Goal: Transaction & Acquisition: Book appointment/travel/reservation

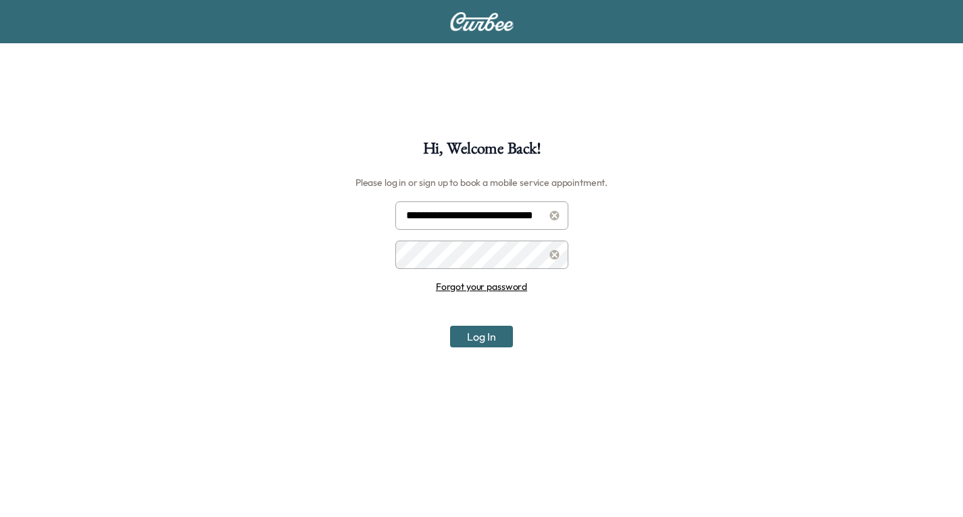
click at [446, 214] on input "**********" at bounding box center [481, 215] width 173 height 28
type input "**********"
click at [487, 337] on button "Log In" at bounding box center [481, 337] width 63 height 22
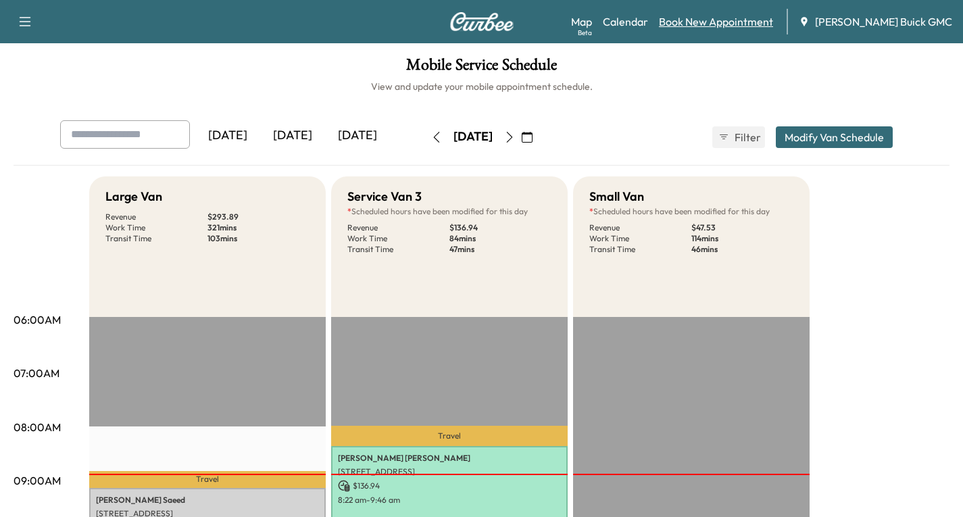
click at [728, 24] on link "Book New Appointment" at bounding box center [716, 22] width 114 height 16
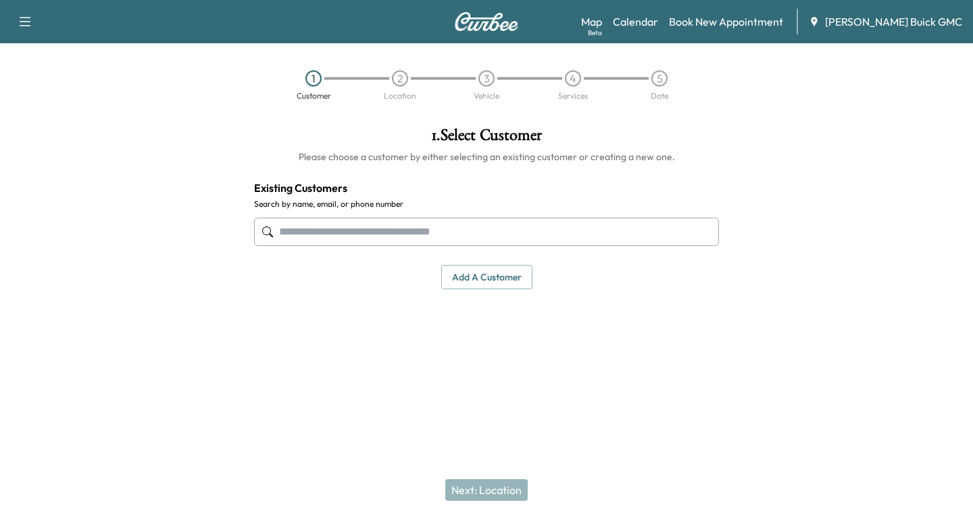
click at [286, 230] on input "text" at bounding box center [486, 232] width 465 height 28
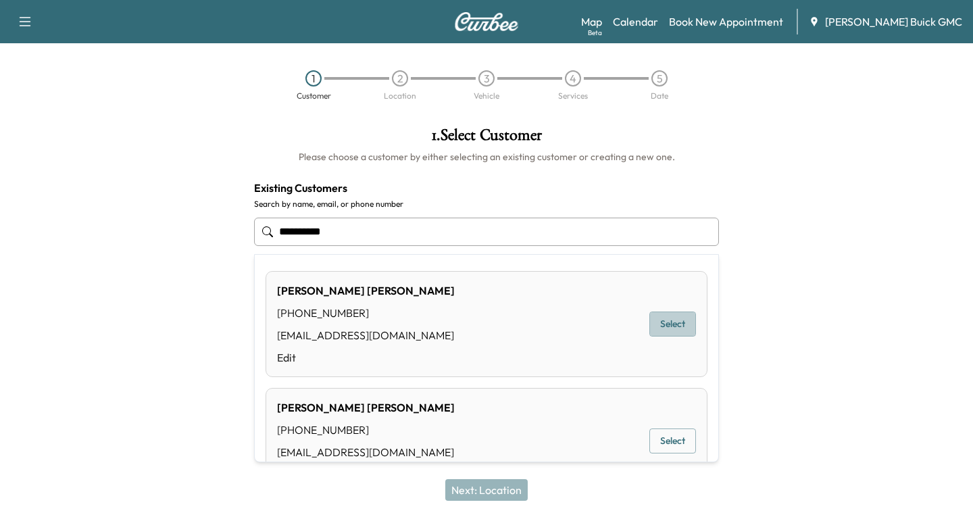
click at [669, 318] on button "Select" at bounding box center [672, 323] width 47 height 25
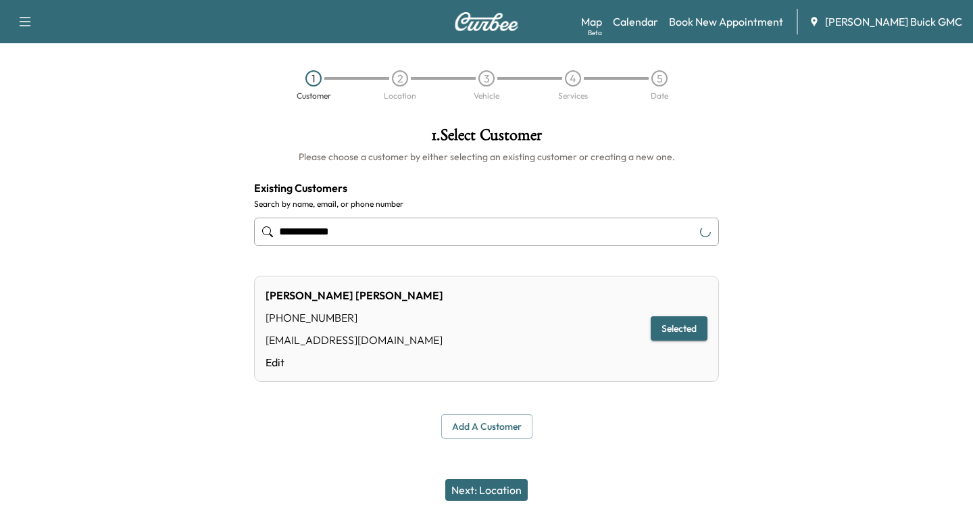
type input "**********"
click at [488, 493] on button "Next: Location" at bounding box center [486, 490] width 82 height 22
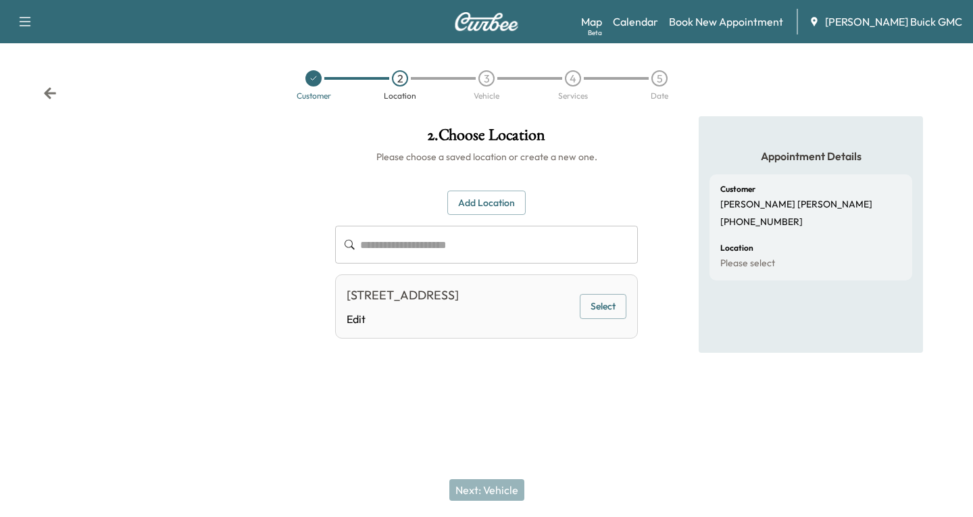
click at [471, 205] on button "Add Location" at bounding box center [486, 203] width 78 height 25
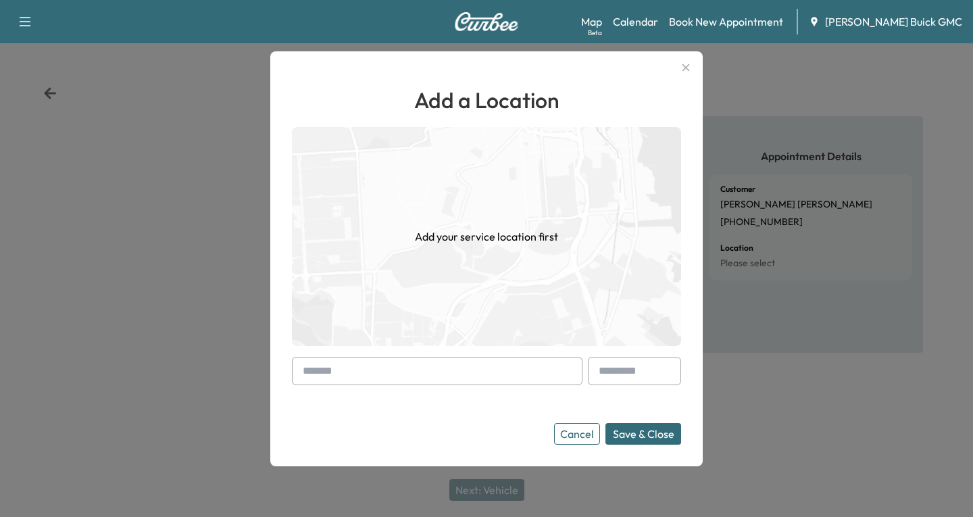
click at [296, 374] on input "text" at bounding box center [437, 371] width 291 height 28
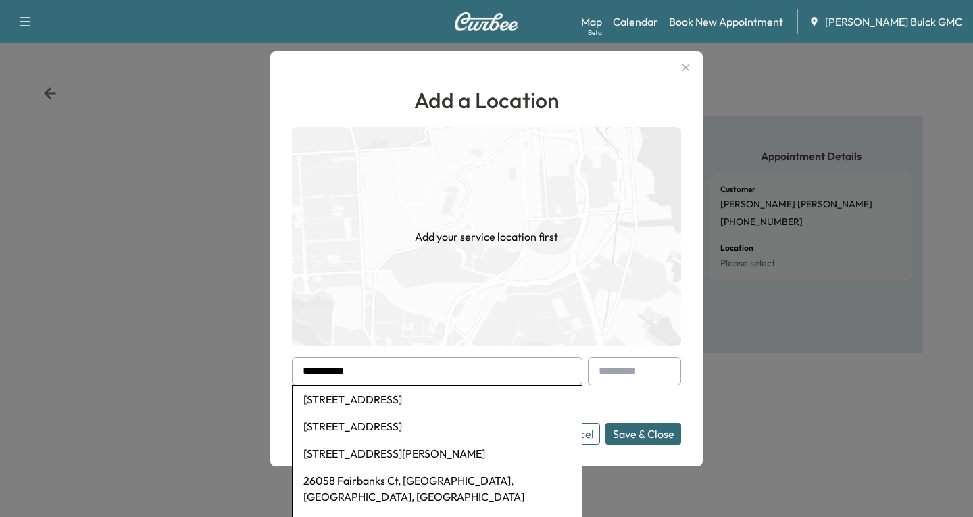
click at [385, 399] on li "[STREET_ADDRESS]" at bounding box center [437, 399] width 289 height 27
type input "**********"
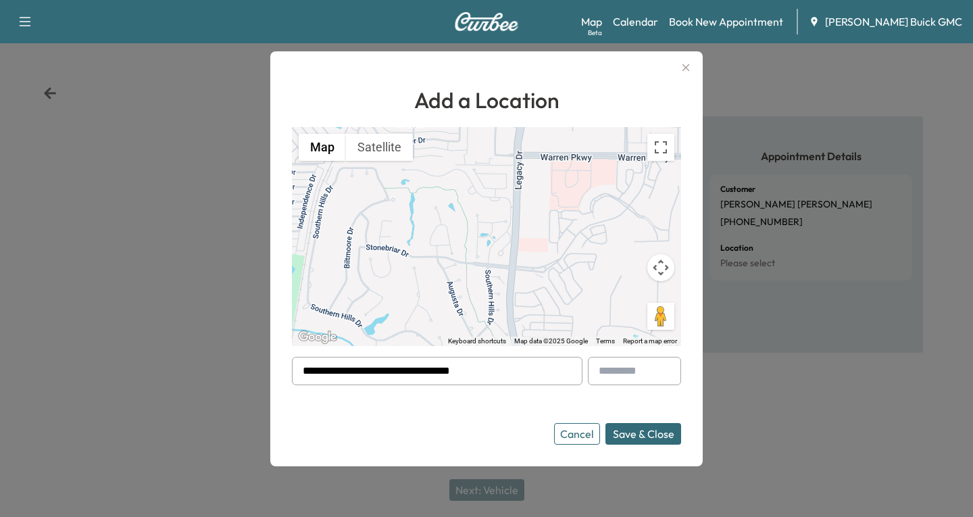
click at [621, 428] on button "Save & Close" at bounding box center [643, 434] width 76 height 22
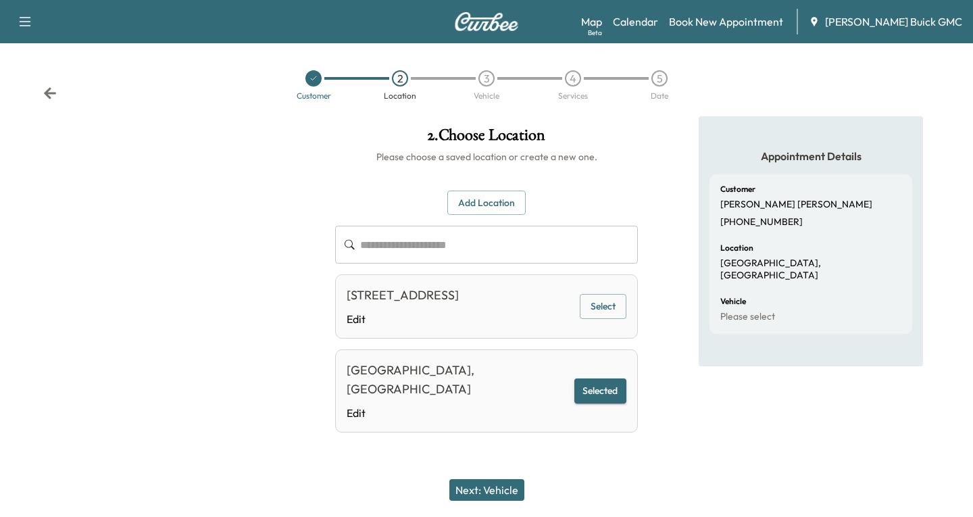
click at [482, 192] on button "Add Location" at bounding box center [486, 203] width 78 height 25
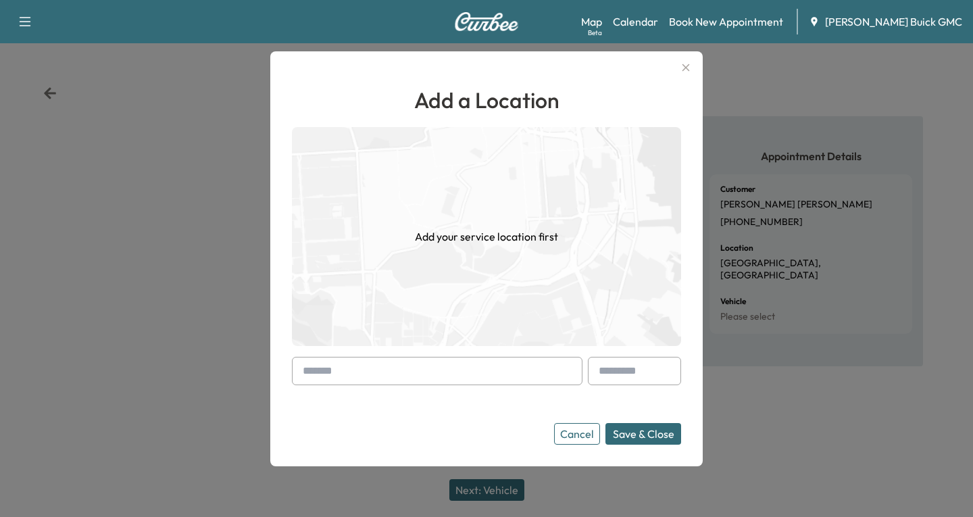
click at [320, 370] on input "text" at bounding box center [437, 371] width 291 height 28
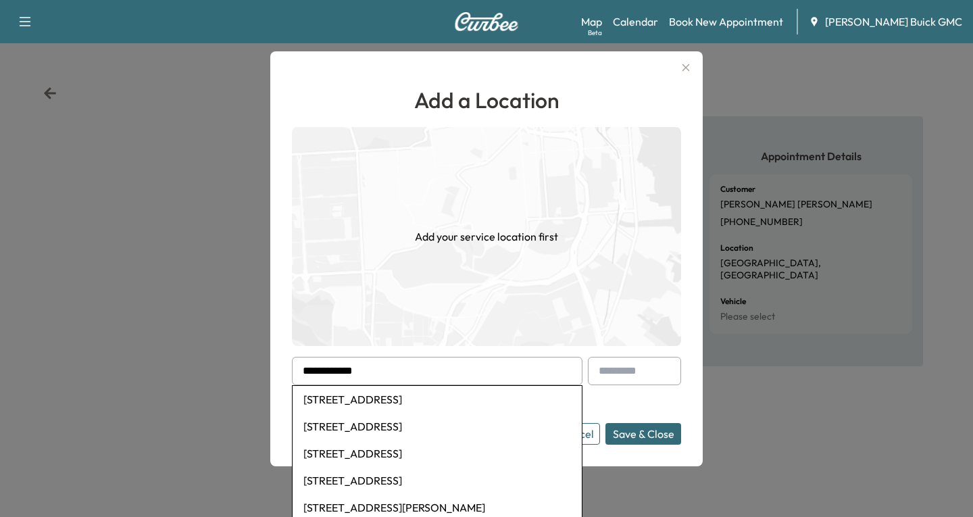
click at [388, 398] on li "[STREET_ADDRESS]" at bounding box center [437, 399] width 289 height 27
type input "**********"
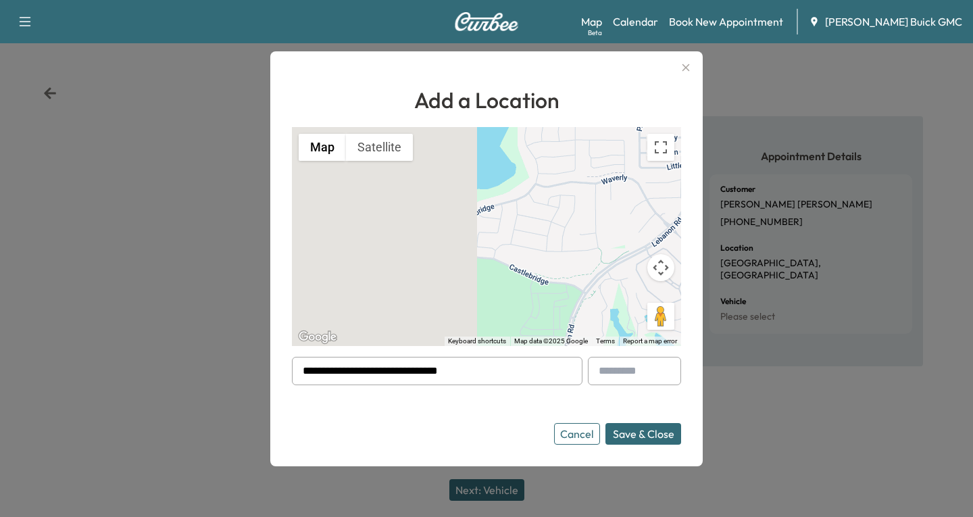
click at [656, 431] on button "Save & Close" at bounding box center [643, 434] width 76 height 22
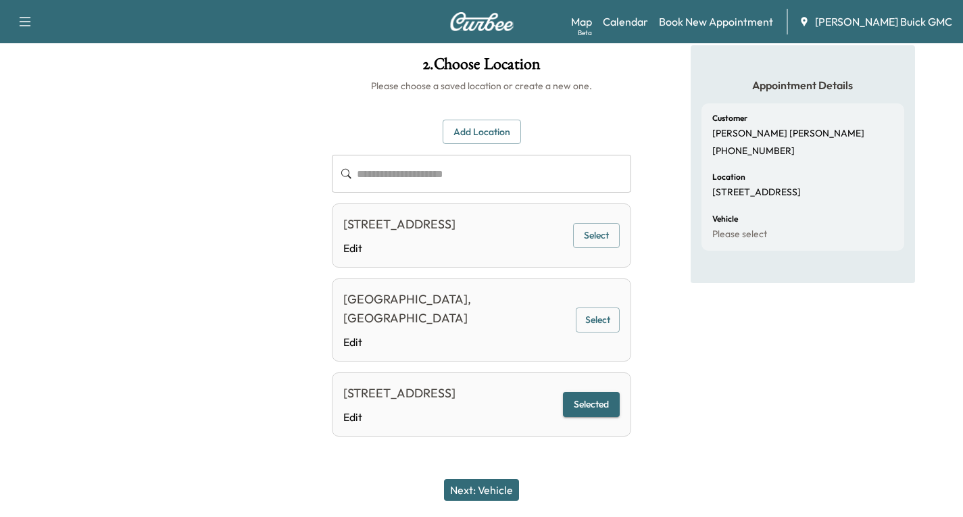
scroll to position [72, 0]
click at [582, 399] on button "Selected" at bounding box center [591, 403] width 57 height 25
click at [499, 492] on button "Next: Vehicle" at bounding box center [481, 490] width 75 height 22
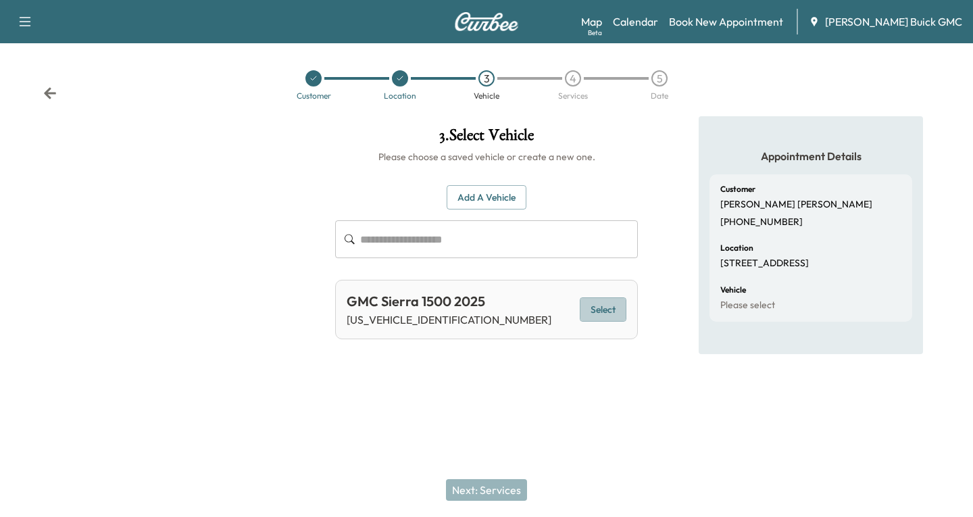
click at [611, 304] on button "Select" at bounding box center [603, 309] width 47 height 25
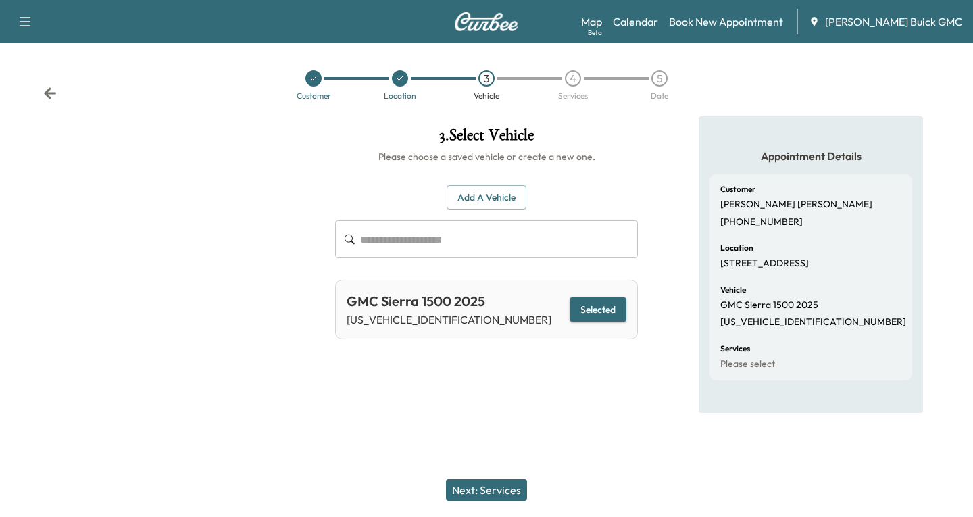
click at [507, 495] on button "Next: Services" at bounding box center [486, 490] width 81 height 22
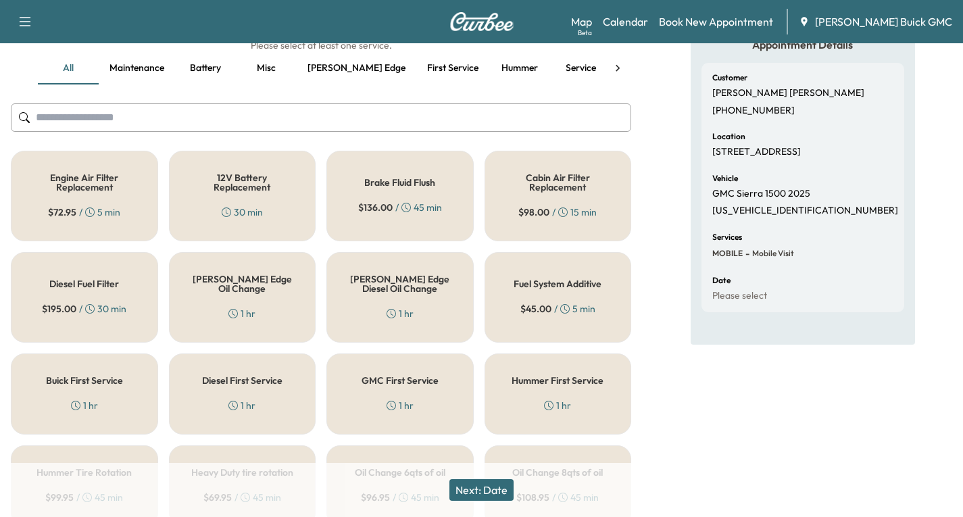
scroll to position [135, 0]
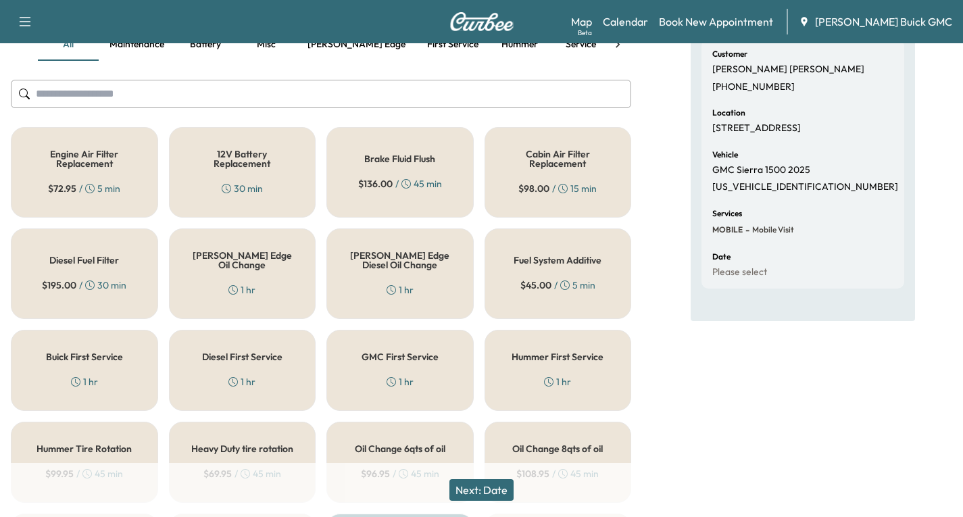
click at [236, 285] on icon at bounding box center [232, 289] width 9 height 9
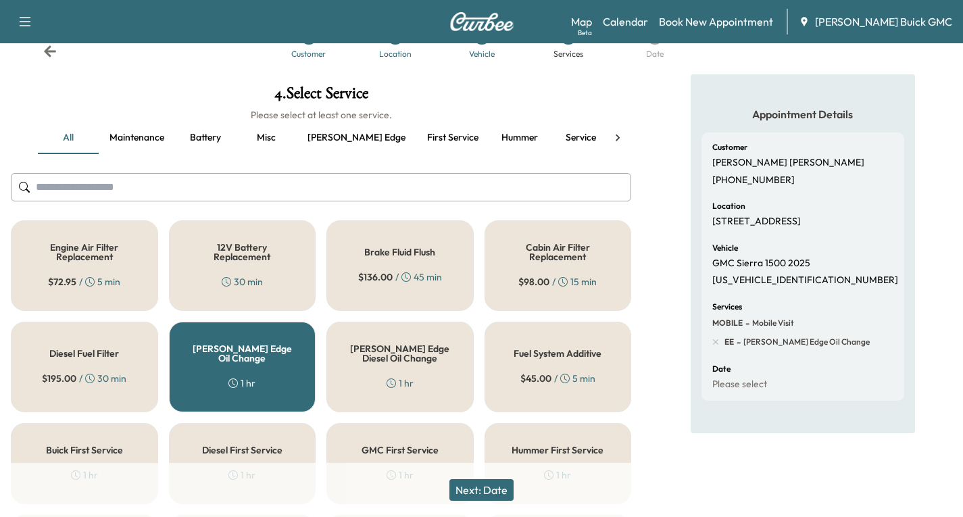
scroll to position [0, 0]
